Goal: Book appointment/travel/reservation

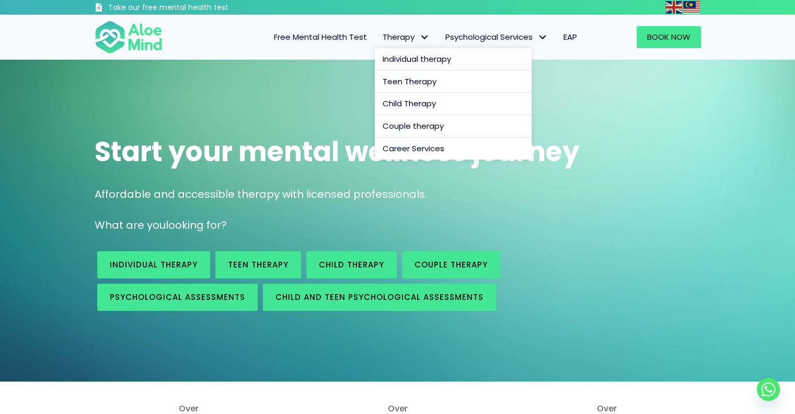
click at [409, 59] on span "Individual therapy" at bounding box center [417, 58] width 68 height 11
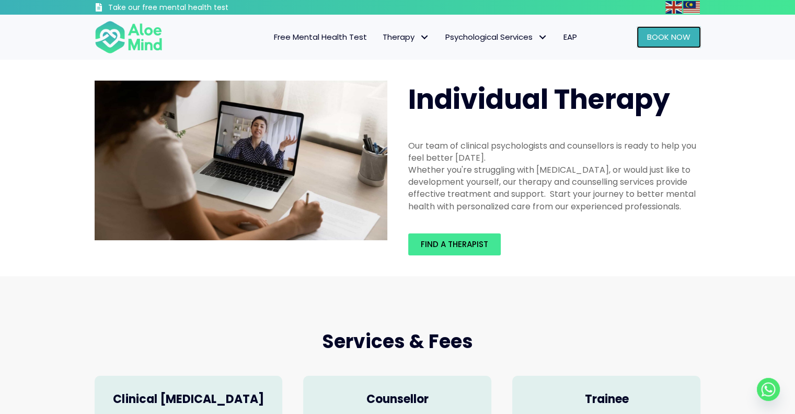
click at [676, 39] on span "Book Now" at bounding box center [668, 36] width 43 height 11
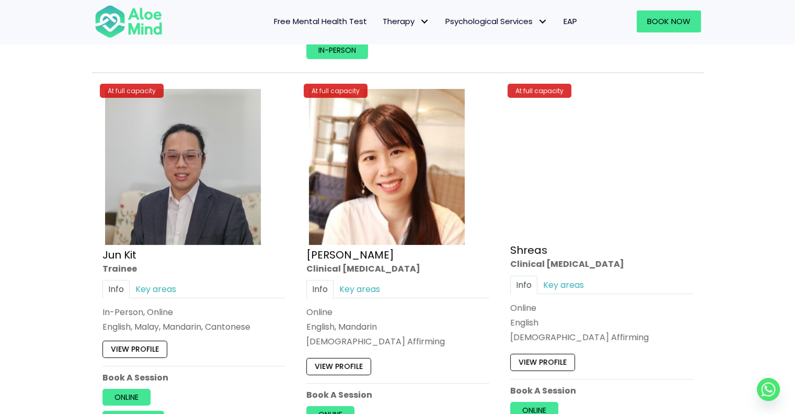
scroll to position [3623, 0]
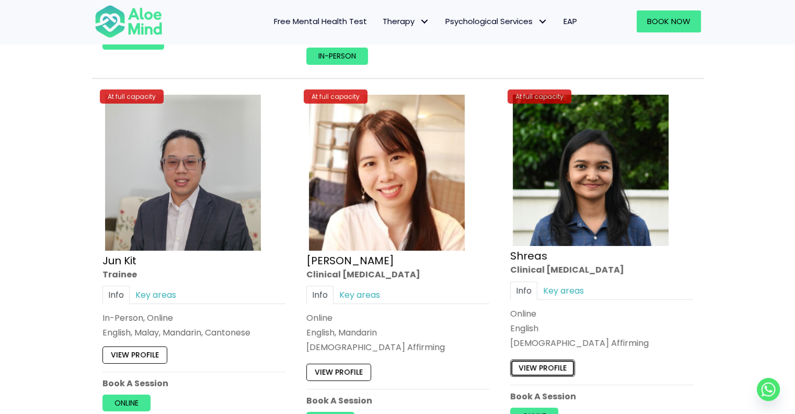
click at [554, 360] on link "View profile" at bounding box center [542, 367] width 65 height 17
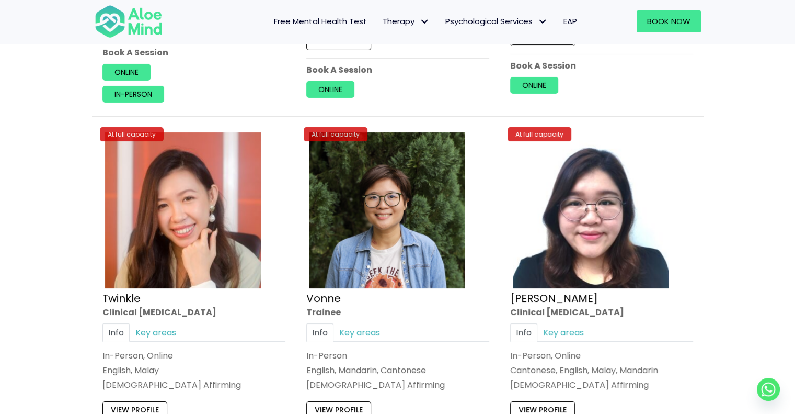
scroll to position [3954, 0]
